Goal: Find specific page/section: Find specific page/section

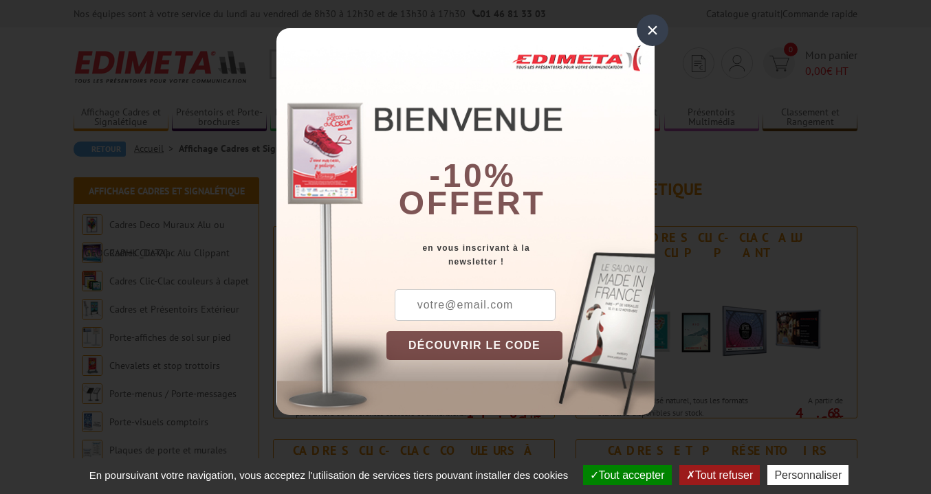
click at [642, 23] on div "×" at bounding box center [652, 30] width 32 height 32
click at [642, 23] on div "Nos équipes sont à votre service du lundi au vendredi de 8h30 à 12h30 et de 13h…" at bounding box center [465, 13] width 931 height 27
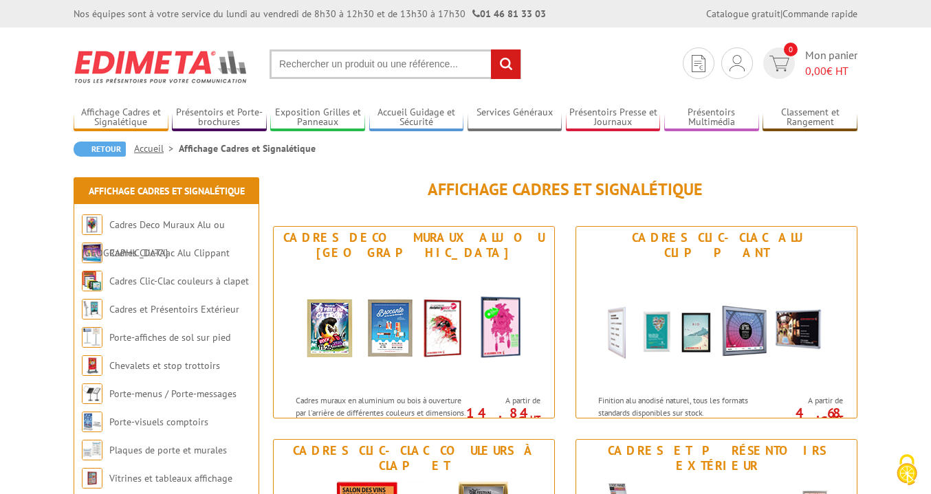
click at [375, 63] on input "text" at bounding box center [395, 64] width 252 height 30
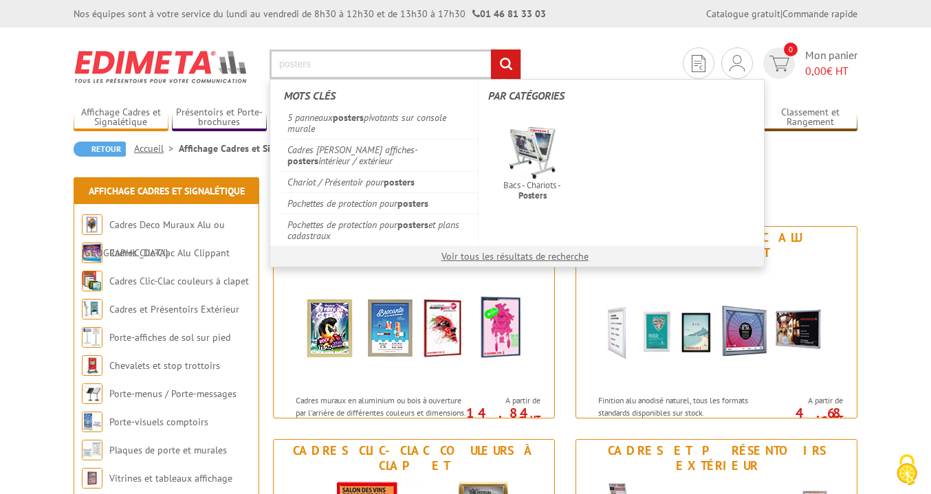
type input "posters"
click at [505, 64] on input "rechercher" at bounding box center [506, 64] width 30 height 30
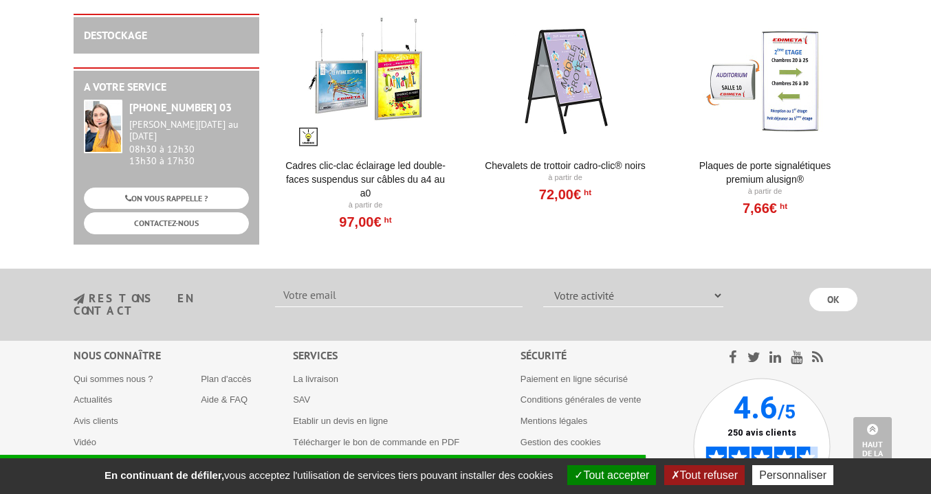
scroll to position [1032, 0]
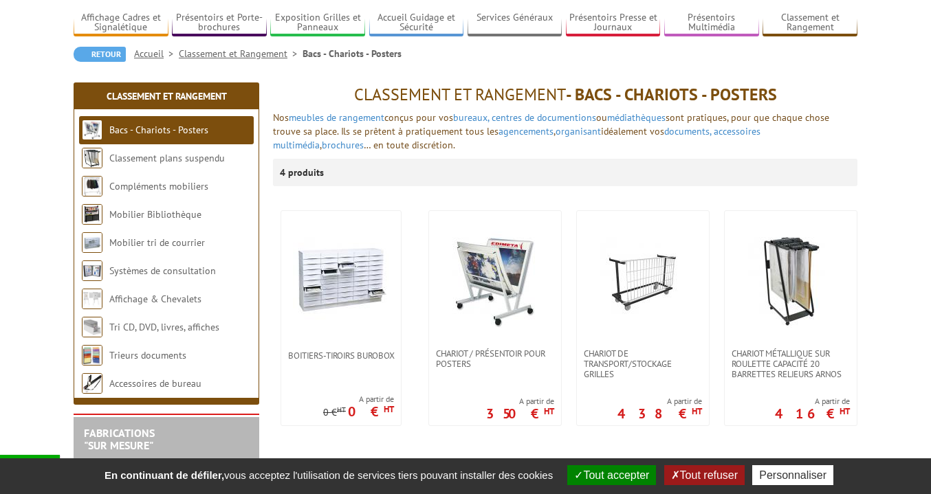
scroll to position [96, 0]
click at [521, 297] on img at bounding box center [495, 279] width 96 height 96
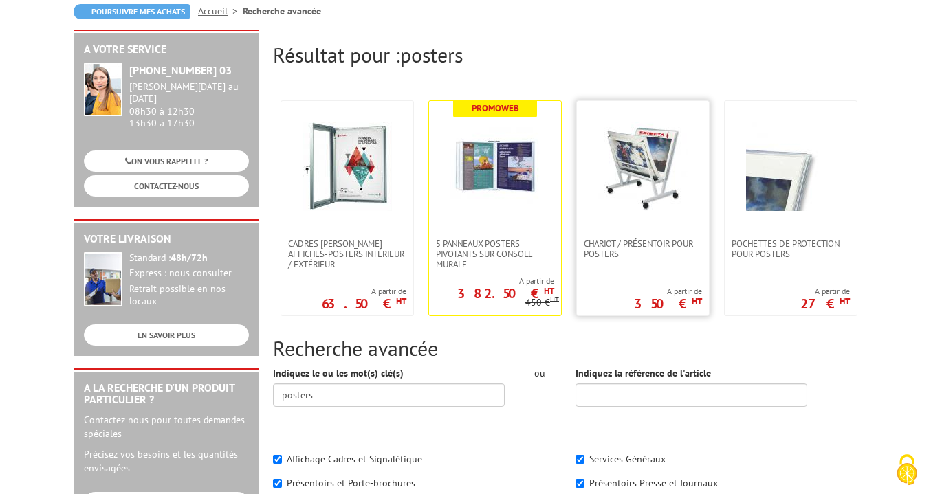
scroll to position [199, 0]
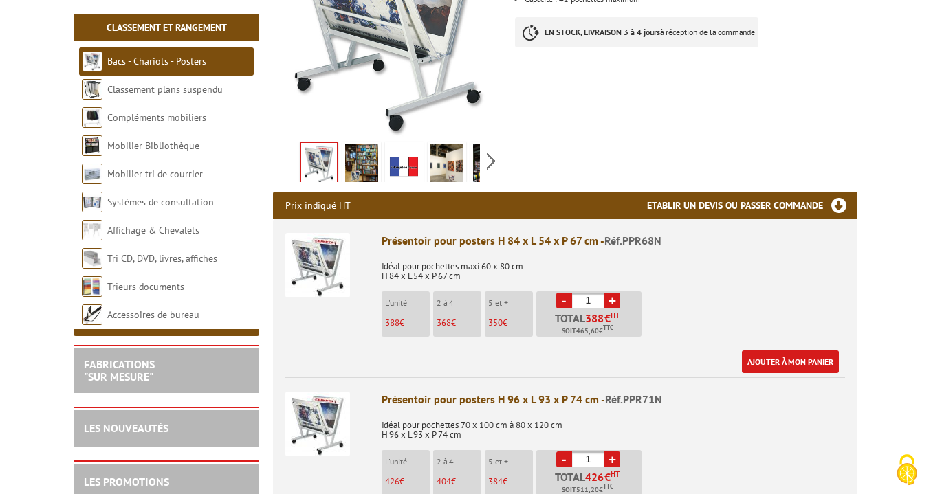
scroll to position [437, 0]
